Goal: Information Seeking & Learning: Learn about a topic

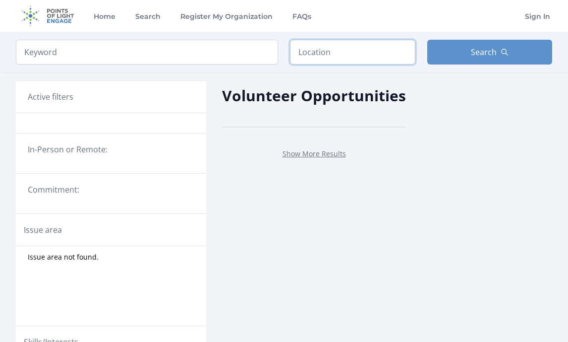
click at [355, 57] on input "text" at bounding box center [352, 52] width 125 height 25
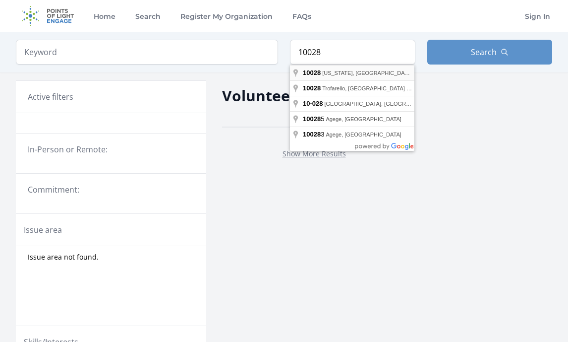
type input "New York, NY 10028, USA"
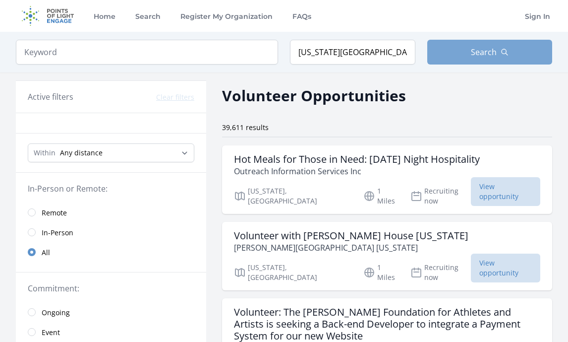
click at [468, 55] on button "Search" at bounding box center [490, 52] width 125 height 25
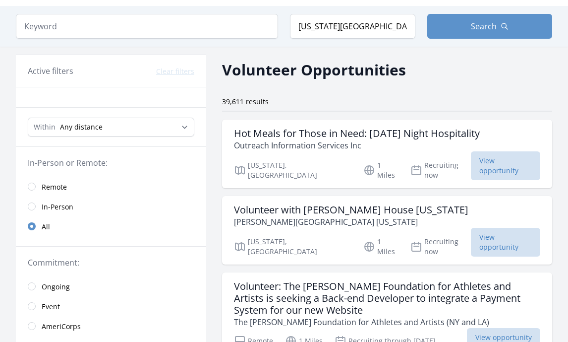
scroll to position [27, 0]
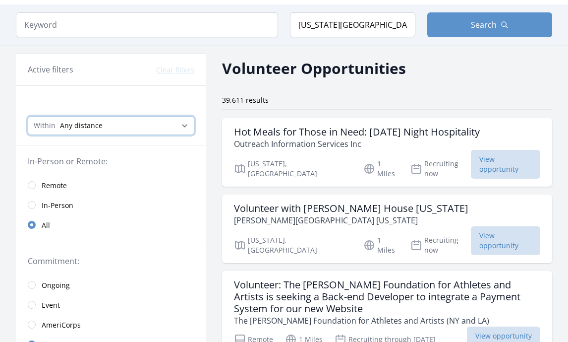
select select "8046"
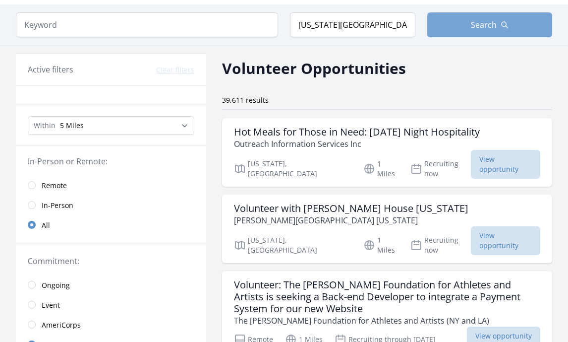
click at [479, 30] on span "Search" at bounding box center [484, 25] width 26 height 12
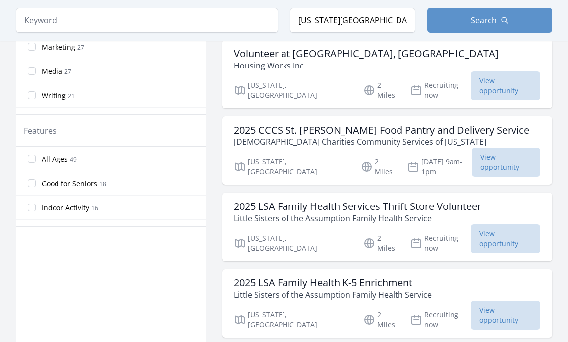
scroll to position [503, 0]
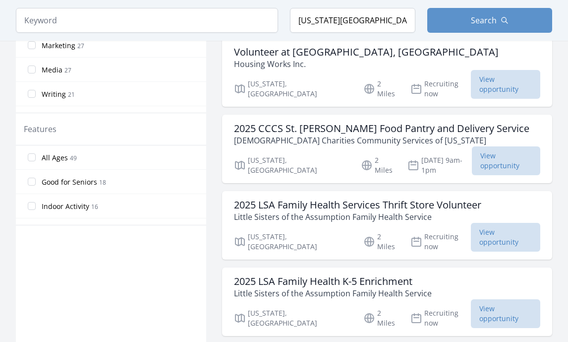
click at [33, 157] on input "All Ages 49" at bounding box center [32, 157] width 8 height 8
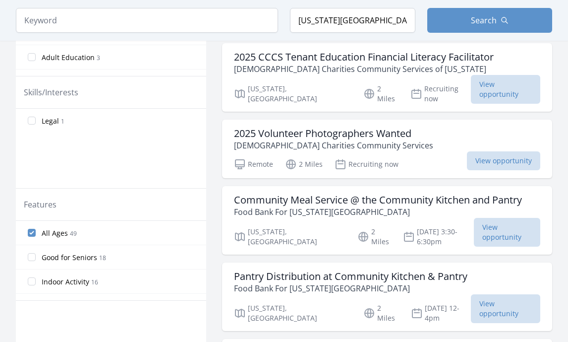
scroll to position [418, 0]
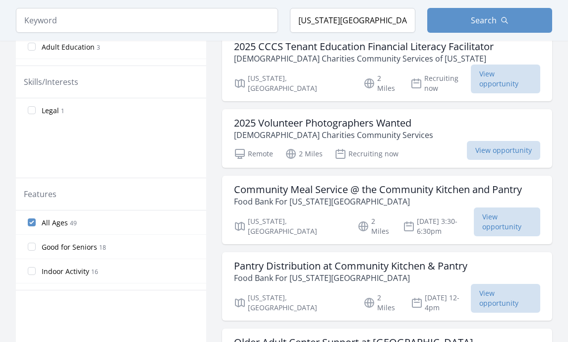
click at [34, 223] on input "All Ages 49" at bounding box center [32, 222] width 8 height 8
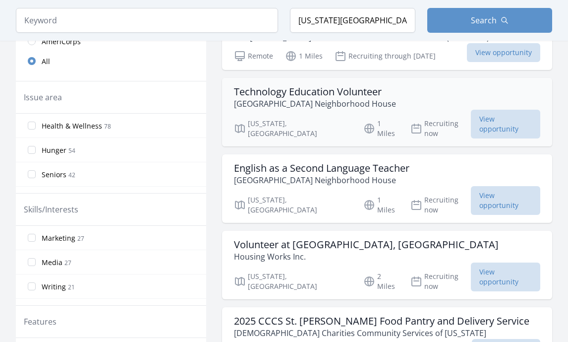
scroll to position [312, 0]
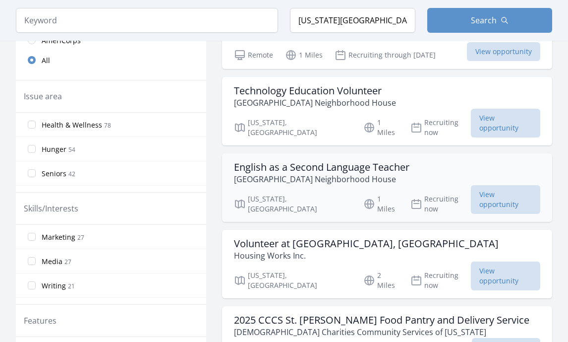
click at [353, 161] on h3 "English as a Second Language Teacher" at bounding box center [322, 167] width 176 height 12
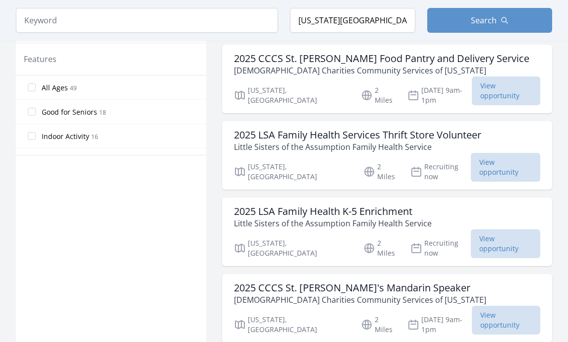
scroll to position [578, 0]
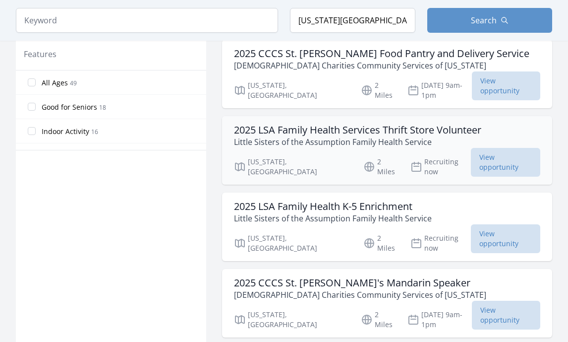
click at [326, 124] on h3 "2025 LSA Family Health Services Thrift Store Volunteer" at bounding box center [358, 130] width 248 height 12
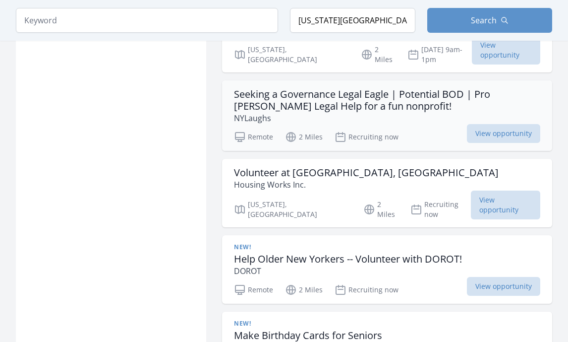
scroll to position [842, 0]
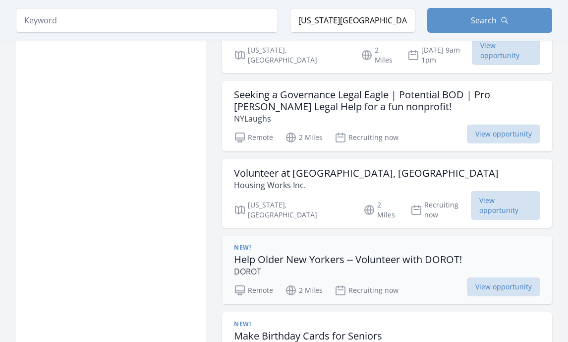
click at [299, 244] on div "New! Help Older New Yorkers -- Volunteer with DOROT! DOROT" at bounding box center [348, 261] width 228 height 34
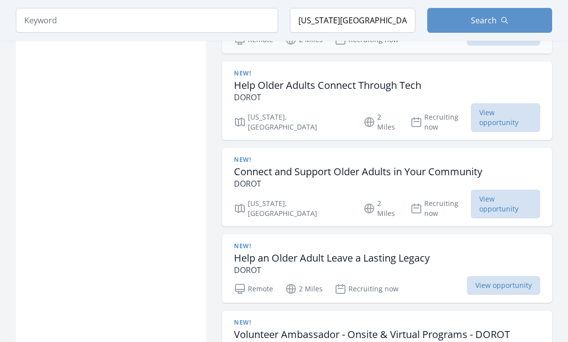
scroll to position [1170, 0]
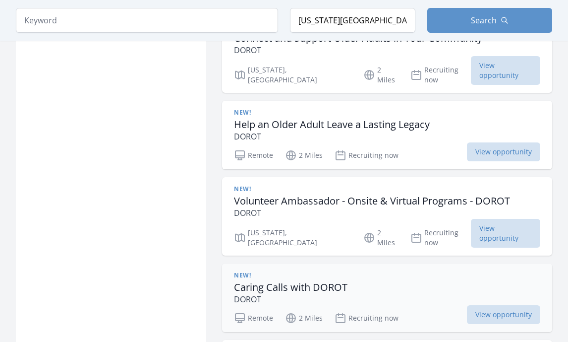
scroll to position [1309, 0]
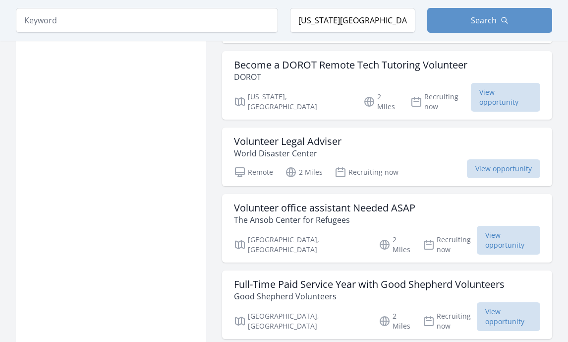
scroll to position [2182, 0]
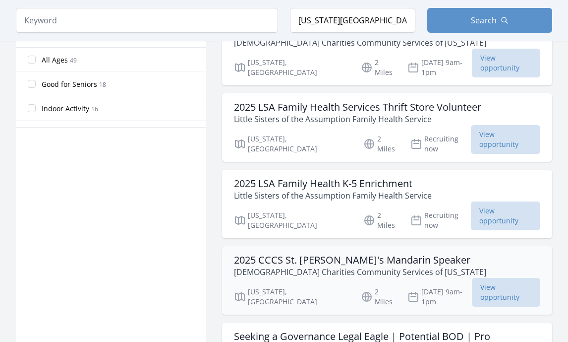
scroll to position [587, 0]
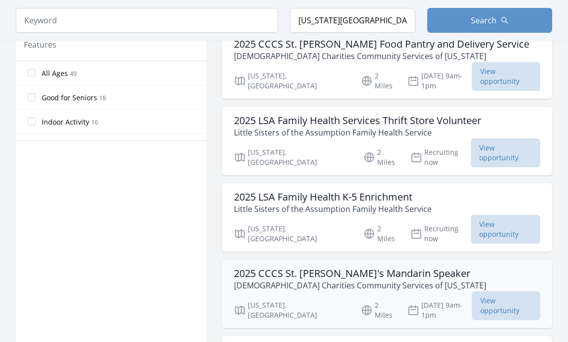
click at [339, 267] on h3 "2025 CCCS St. Cecilia's Mandarin Speaker" at bounding box center [360, 273] width 252 height 12
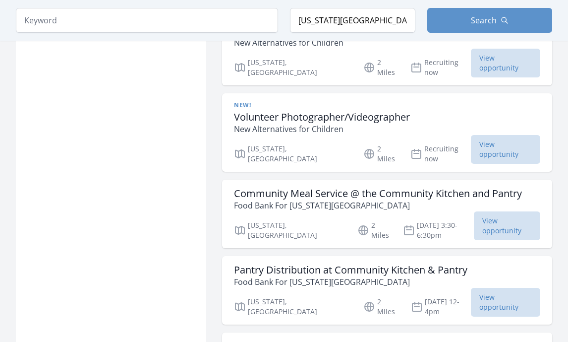
scroll to position [3628, 0]
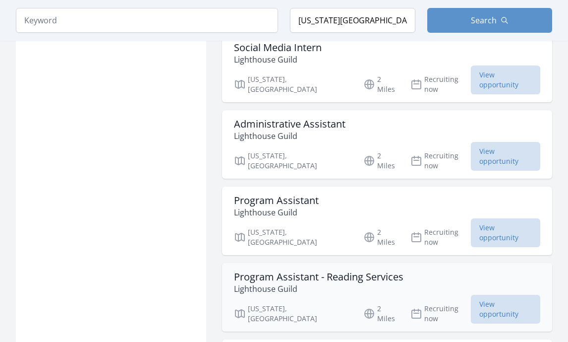
scroll to position [4306, 0]
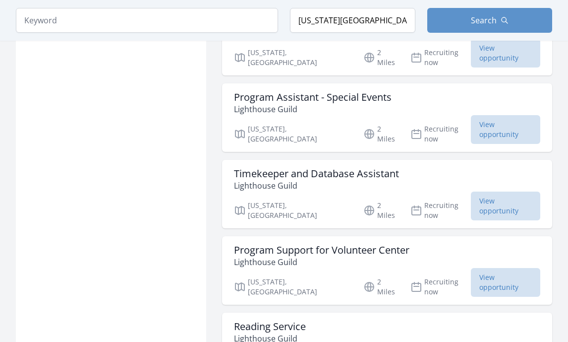
scroll to position [4715, 0]
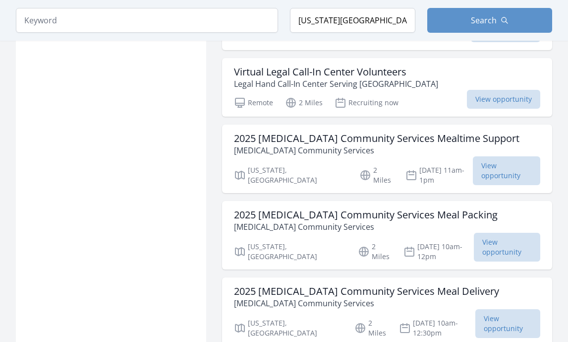
scroll to position [5124, 0]
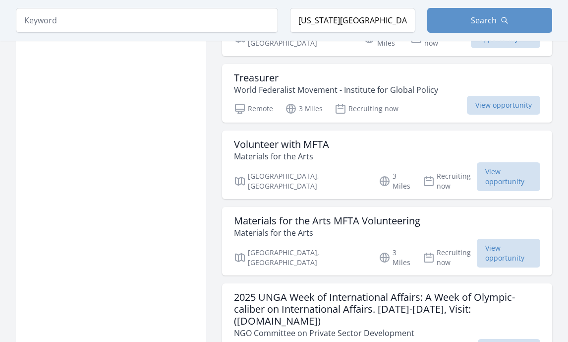
scroll to position [6482, 0]
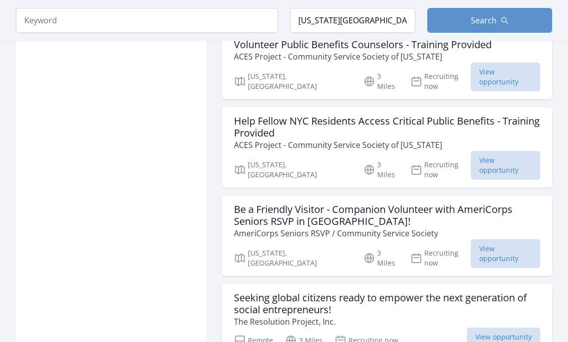
scroll to position [7637, 0]
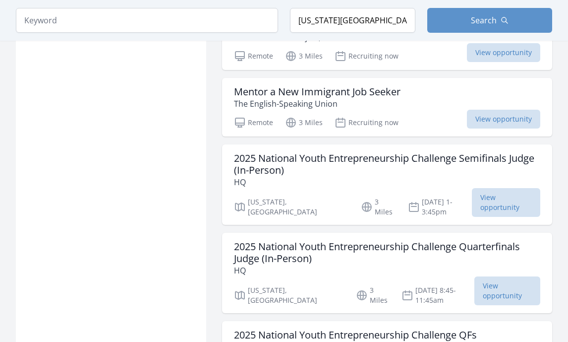
scroll to position [7926, 0]
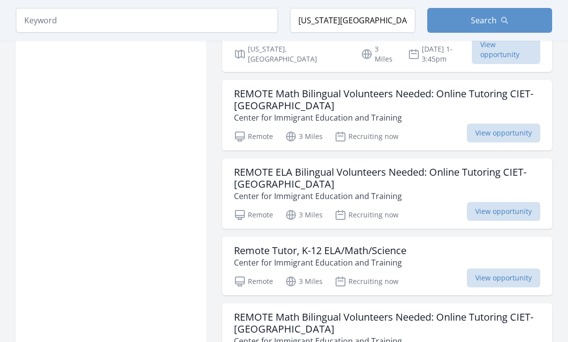
scroll to position [8341, 0]
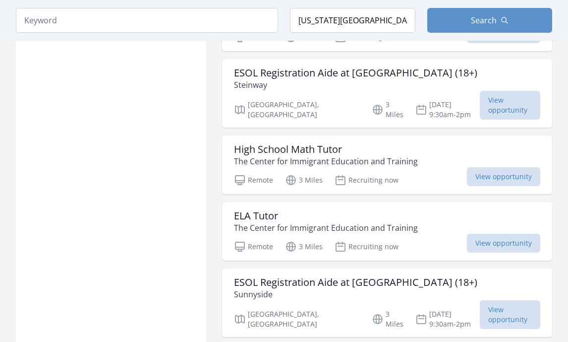
scroll to position [9341, 0]
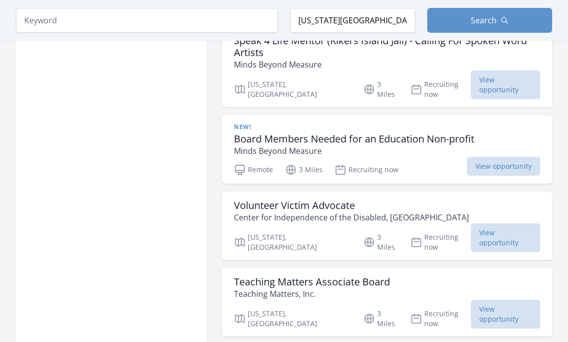
scroll to position [10003, 0]
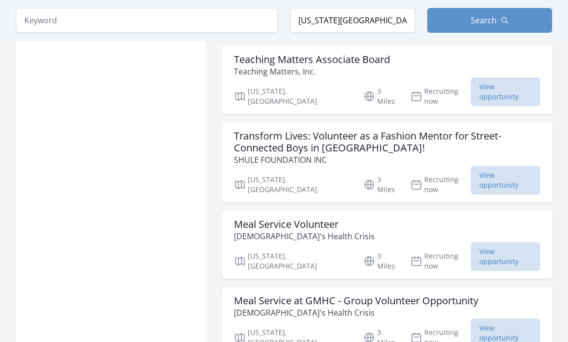
scroll to position [10222, 0]
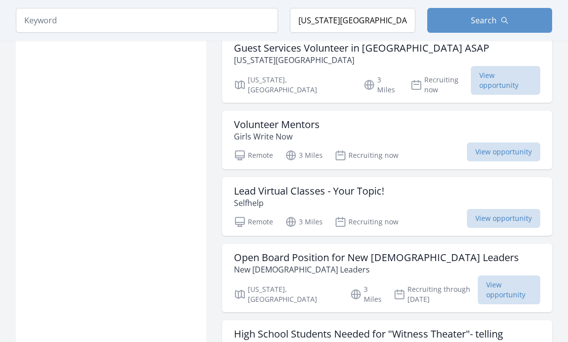
scroll to position [10945, 0]
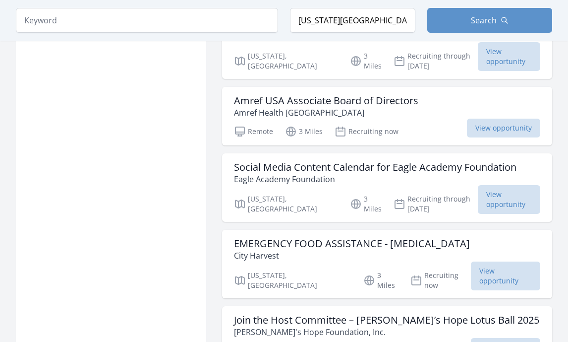
scroll to position [11501, 0]
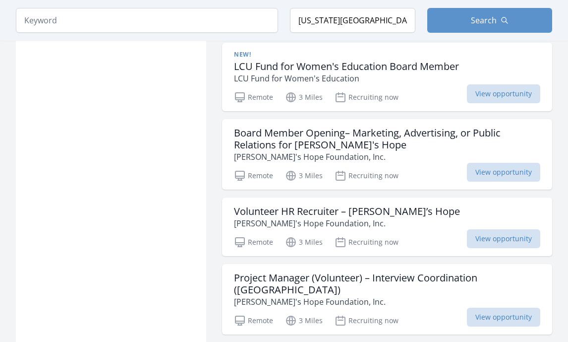
scroll to position [11926, 0]
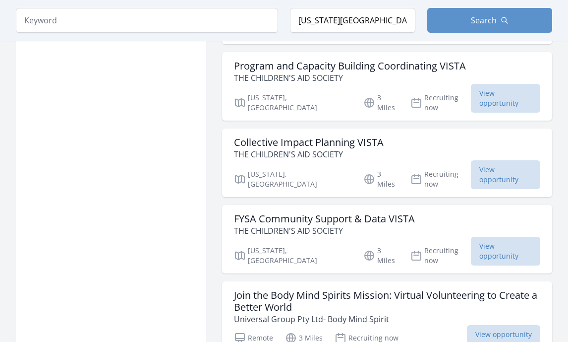
scroll to position [13700, 0]
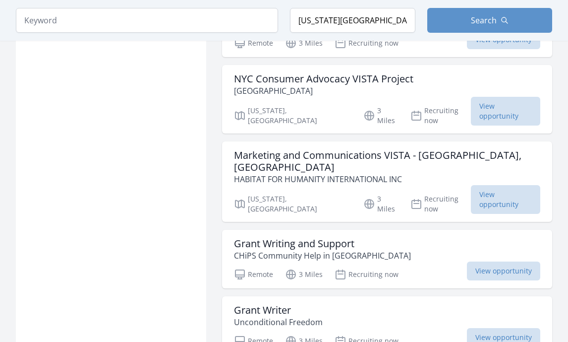
scroll to position [14592, 0]
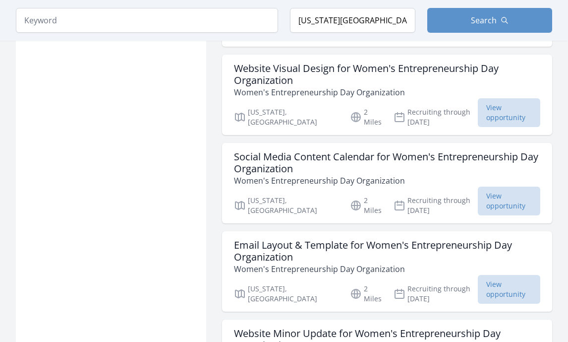
scroll to position [5530, 0]
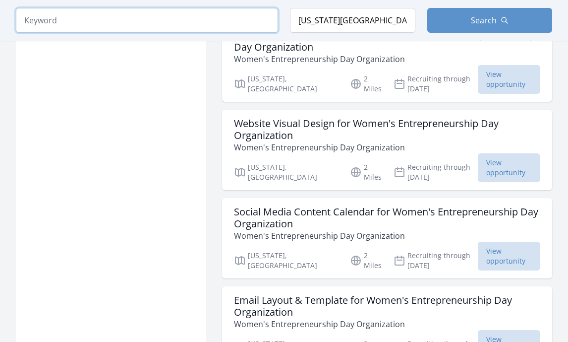
click at [44, 20] on input "search" at bounding box center [147, 20] width 262 height 25
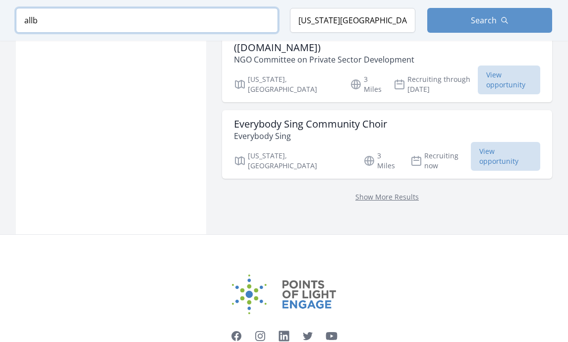
scroll to position [1376, 0]
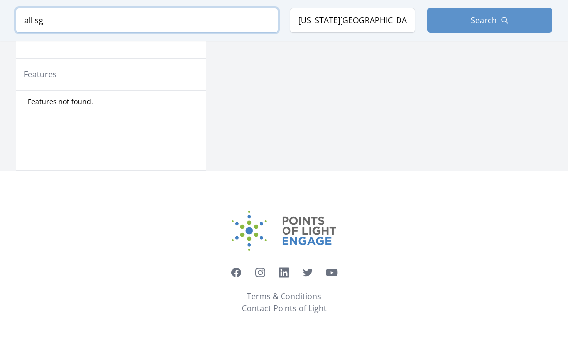
scroll to position [470, 0]
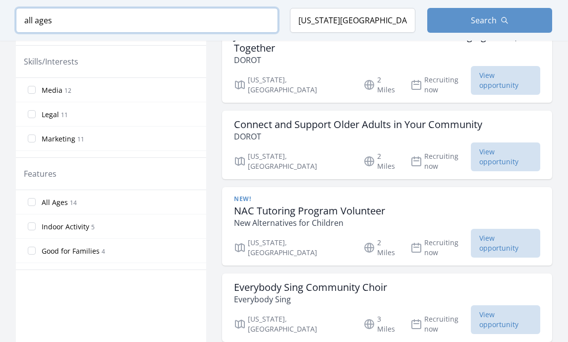
type input "all ages"
click button "submit" at bounding box center [0, 0] width 0 height 0
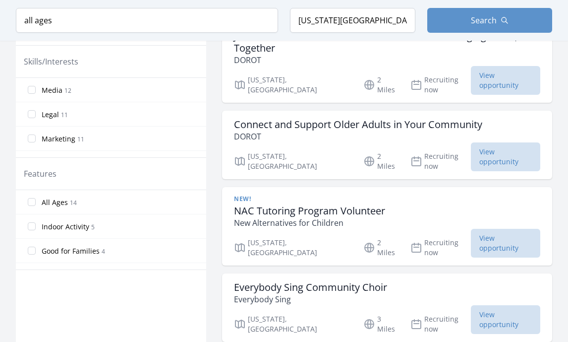
click at [144, 203] on label "All Ages 14" at bounding box center [111, 202] width 190 height 20
click at [36, 203] on input "All Ages 14" at bounding box center [32, 202] width 8 height 8
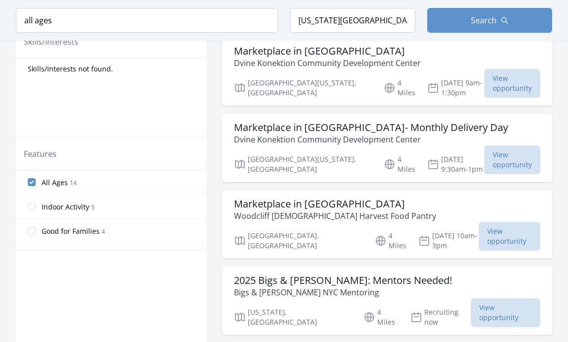
drag, startPoint x: 33, startPoint y: 202, endPoint x: 87, endPoint y: 104, distance: 111.9
click at [87, 104] on div "Active filters Clear filters Query : all ages ✕ Within Any distance , 5 Miles ,…" at bounding box center [111, 203] width 190 height 1186
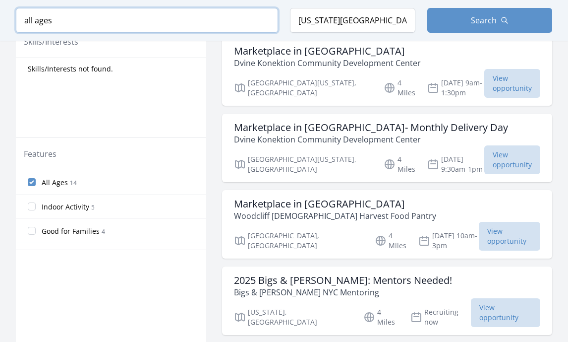
click at [265, 16] on input "all ages" at bounding box center [147, 20] width 262 height 25
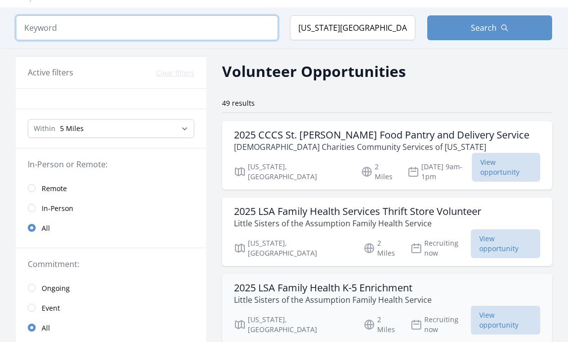
scroll to position [22, 0]
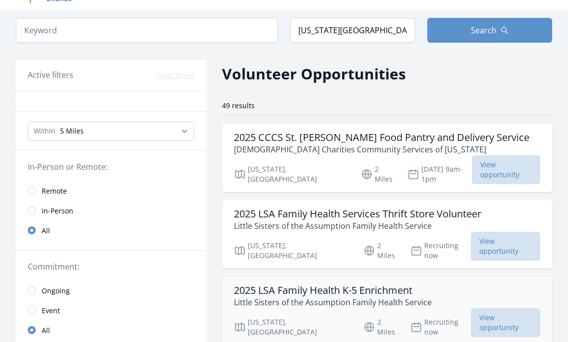
click at [287, 296] on p "Little Sisters of the Assumption Family Health Service" at bounding box center [333, 302] width 198 height 12
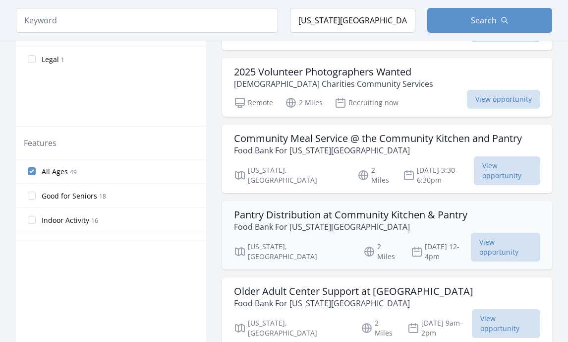
scroll to position [470, 0]
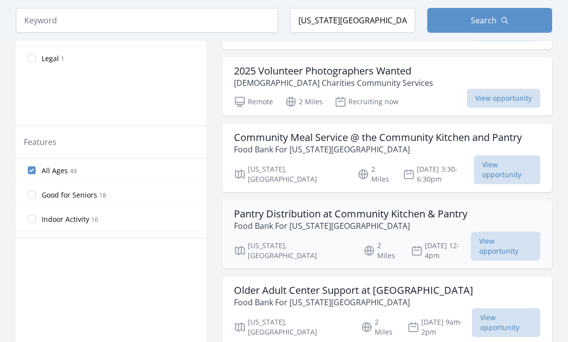
click at [275, 208] on h3 "Pantry Distribution at Community Kitchen & Pantry" at bounding box center [351, 214] width 234 height 12
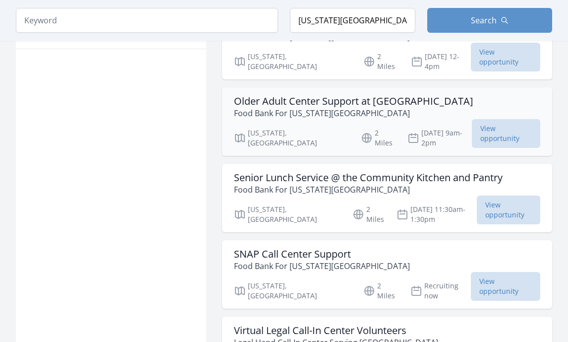
scroll to position [660, 0]
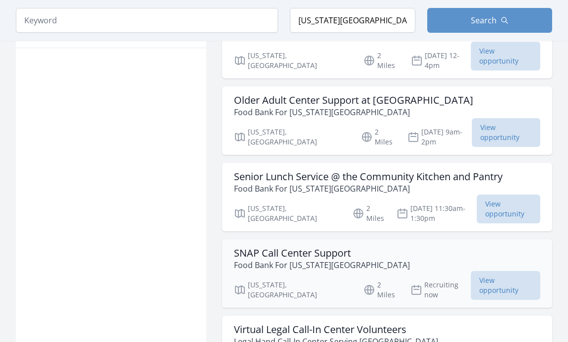
click at [259, 247] on h3 "SNAP Call Center Support" at bounding box center [322, 253] width 176 height 12
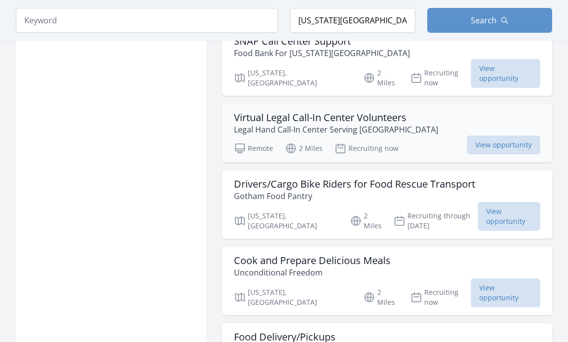
scroll to position [881, 0]
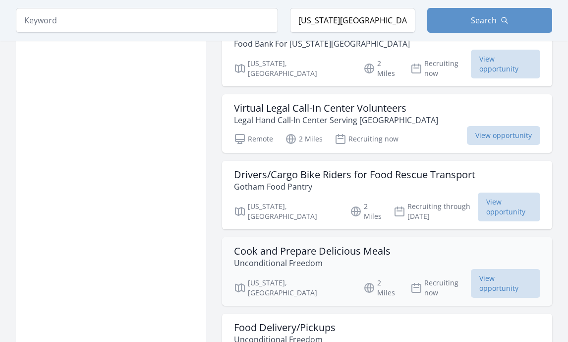
click at [259, 237] on div "Cook and Prepare Delicious Meals Unconditional Freedom New York, NY 2 Miles Rec…" at bounding box center [387, 271] width 330 height 68
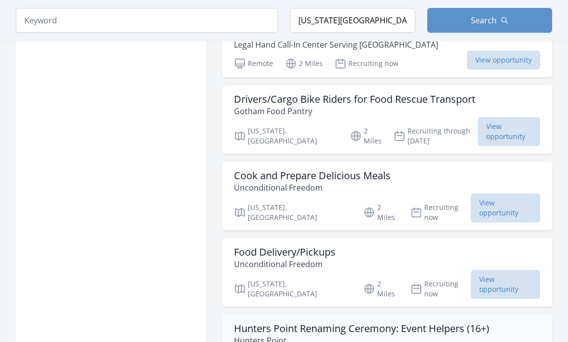
scroll to position [956, 0]
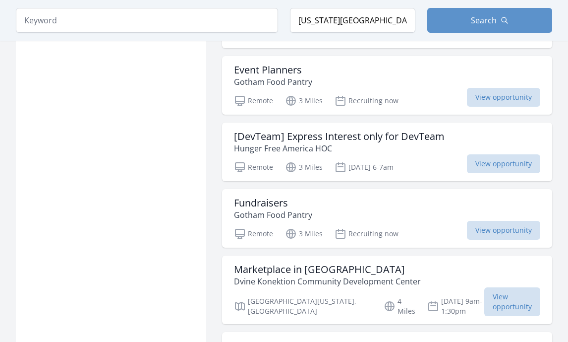
scroll to position [2242, 1]
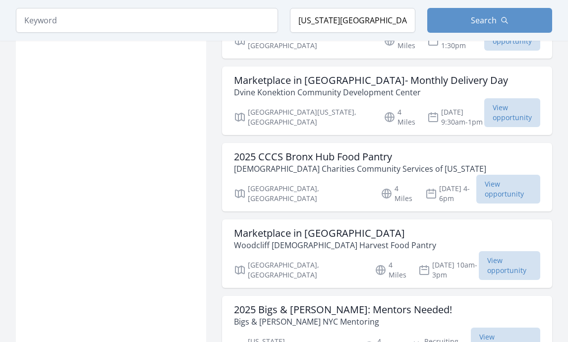
scroll to position [2510, 0]
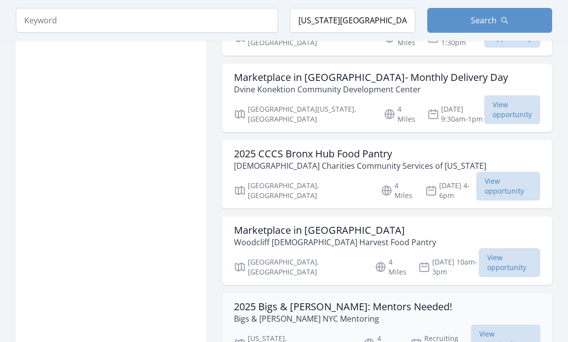
click at [306, 301] on h3 "2025 Bigs & Littles: Mentors Needed!" at bounding box center [343, 307] width 218 height 12
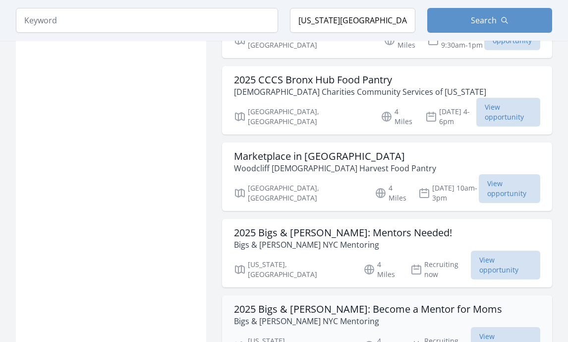
scroll to position [2588, 0]
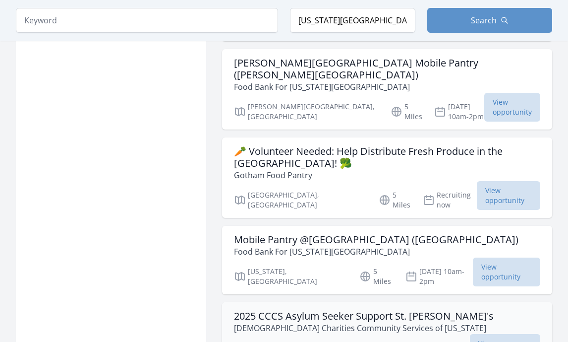
scroll to position [2908, 0]
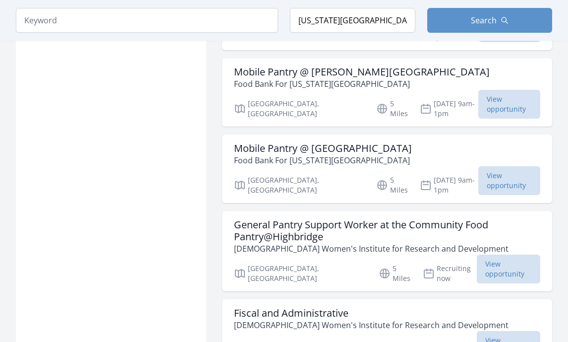
scroll to position [3303, 0]
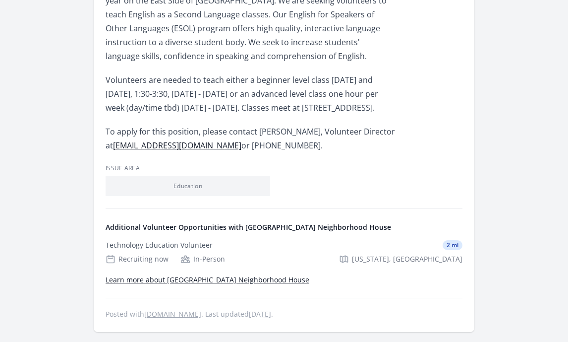
scroll to position [392, 0]
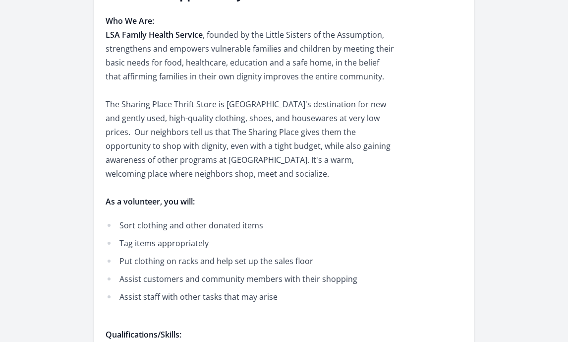
scroll to position [358, 0]
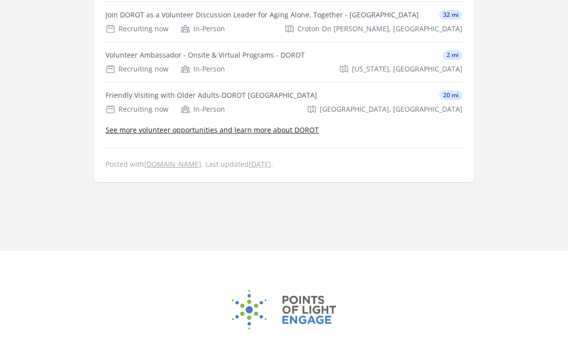
scroll to position [792, 0]
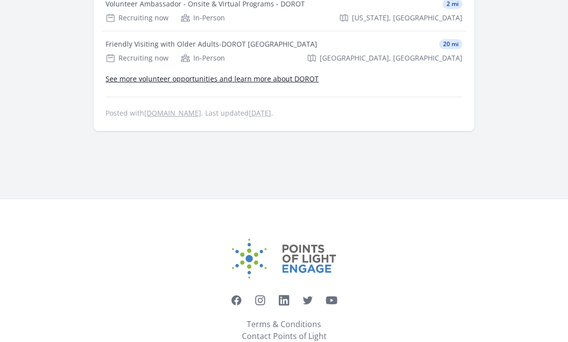
drag, startPoint x: 106, startPoint y: 105, endPoint x: 434, endPoint y: 343, distance: 404.8
click at [238, 249] on img at bounding box center [284, 259] width 104 height 40
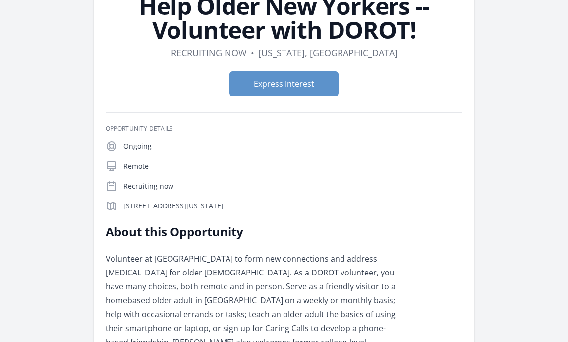
scroll to position [83, 0]
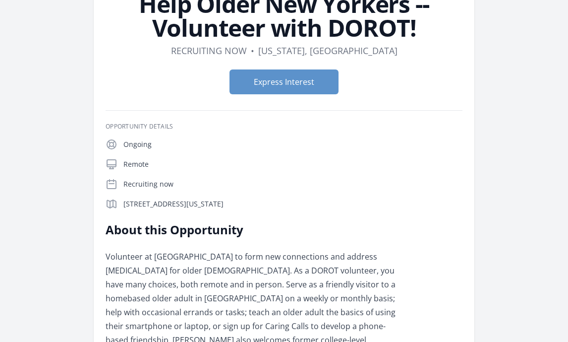
click at [119, 100] on div "Express Interest" at bounding box center [284, 82] width 357 height 41
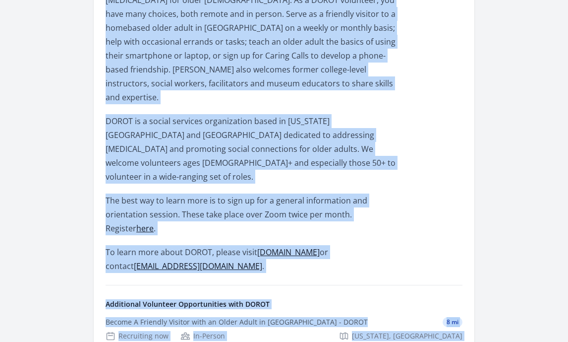
scroll to position [357, 0]
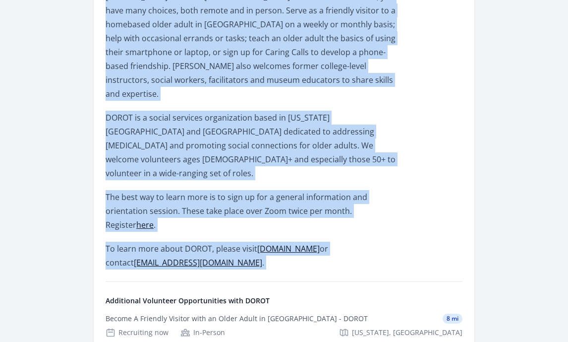
drag, startPoint x: 104, startPoint y: 127, endPoint x: 370, endPoint y: 258, distance: 296.2
click at [370, 258] on article "Organization DOROT Help Older New Yorkers -- Volunteer with DOROT! Duration Rec…" at bounding box center [284, 126] width 381 height 879
copy div "Opportunity Details Ongoing Remote Recruiting now 171 W 85th St, New York, NY 1…"
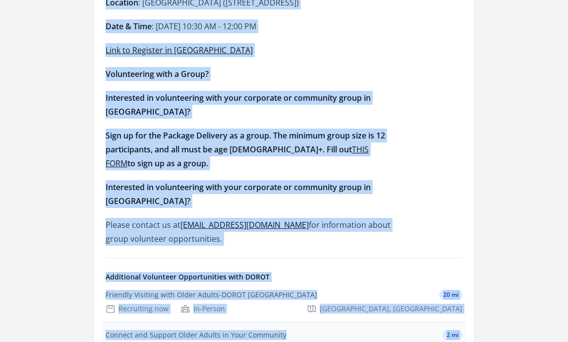
scroll to position [930, 0]
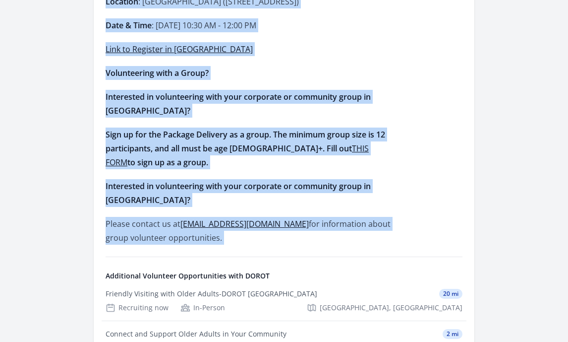
drag, startPoint x: 106, startPoint y: 115, endPoint x: 378, endPoint y: 235, distance: 297.2
copy div "Deliver joy and holiday cheer to older adults through DOROT’s Rosh Hashanah Pac…"
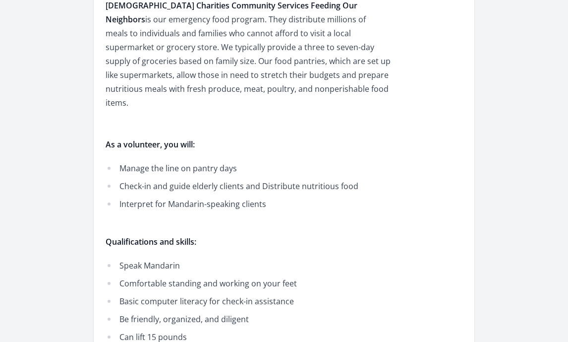
scroll to position [349, 0]
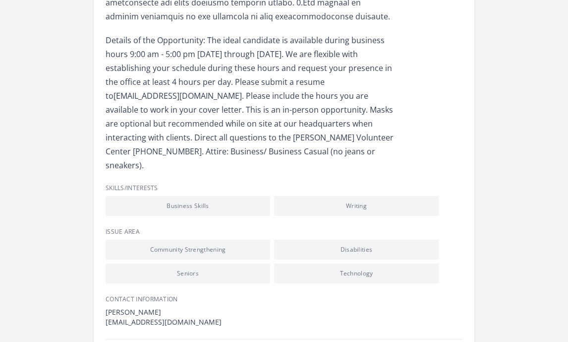
scroll to position [934, 0]
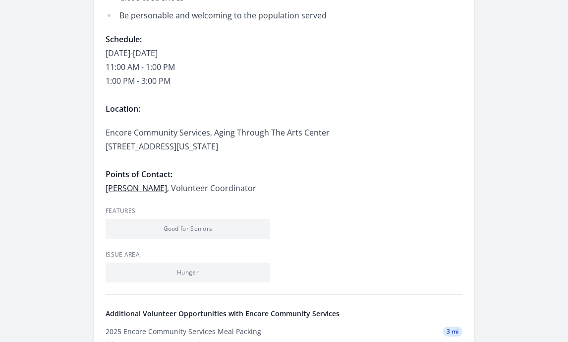
scroll to position [765, 0]
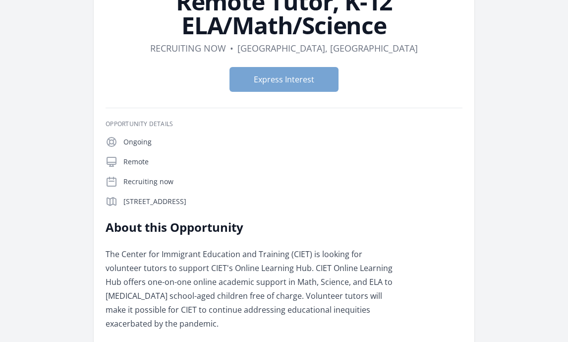
scroll to position [86, 0]
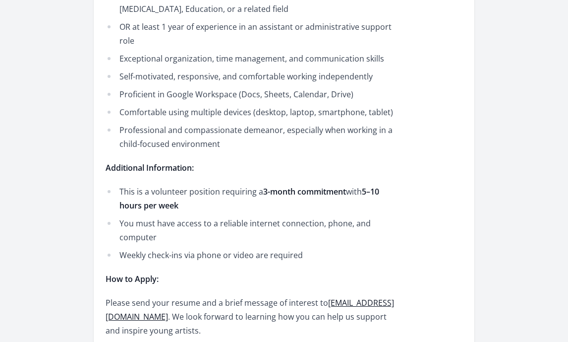
scroll to position [1014, 0]
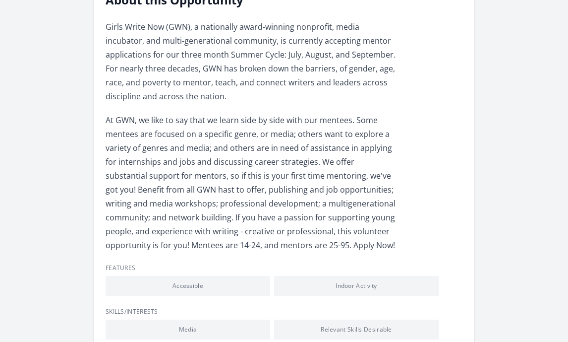
scroll to position [285, 0]
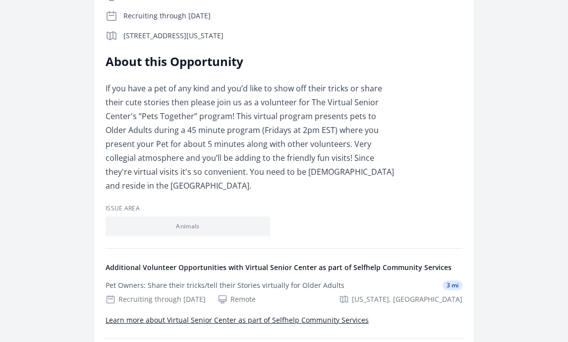
scroll to position [280, 0]
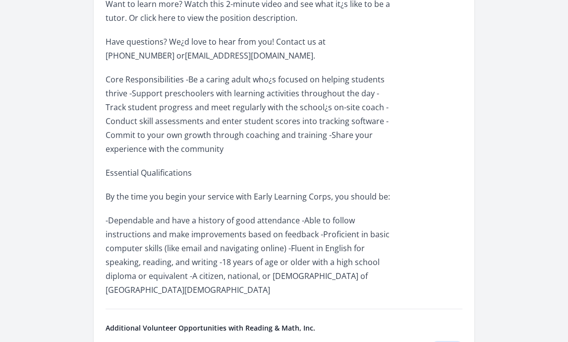
scroll to position [520, 0]
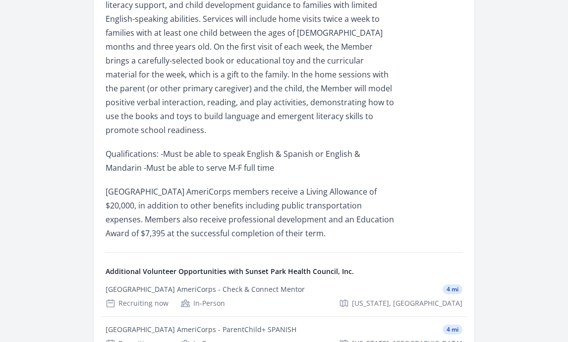
scroll to position [488, 0]
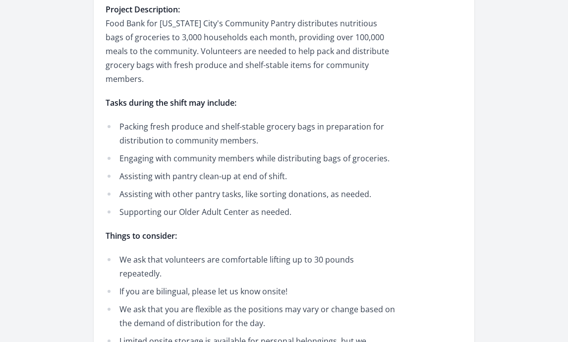
scroll to position [326, 0]
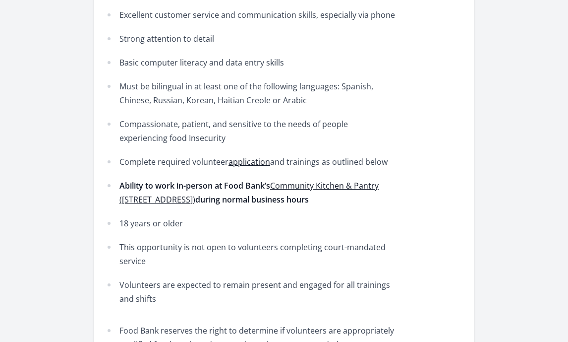
scroll to position [553, 0]
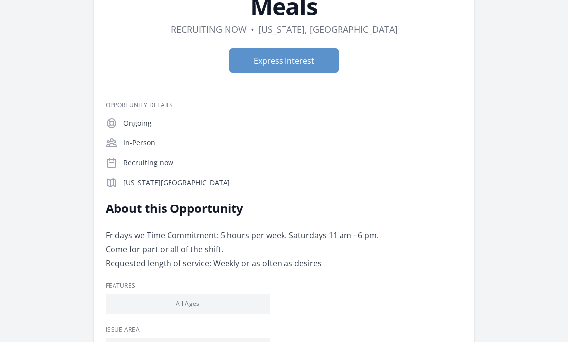
scroll to position [86, 0]
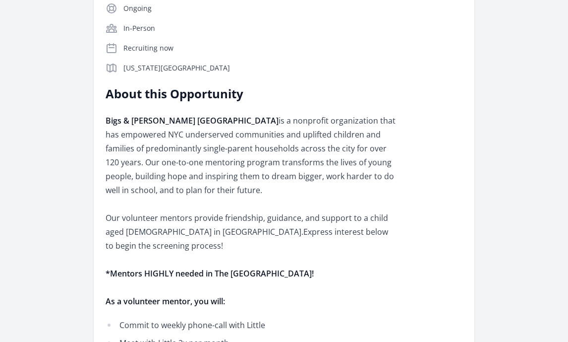
scroll to position [219, 0]
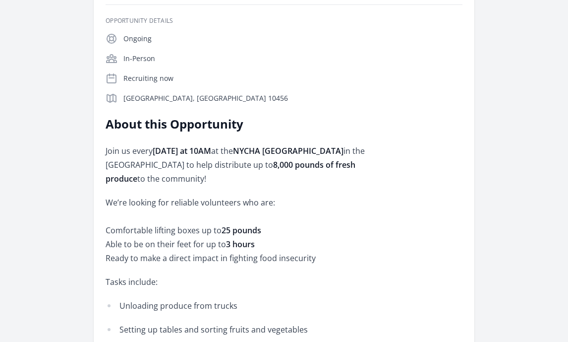
scroll to position [214, 0]
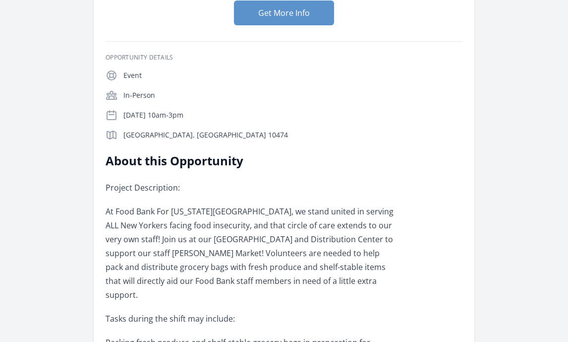
scroll to position [130, 0]
